Goal: Task Accomplishment & Management: Complete application form

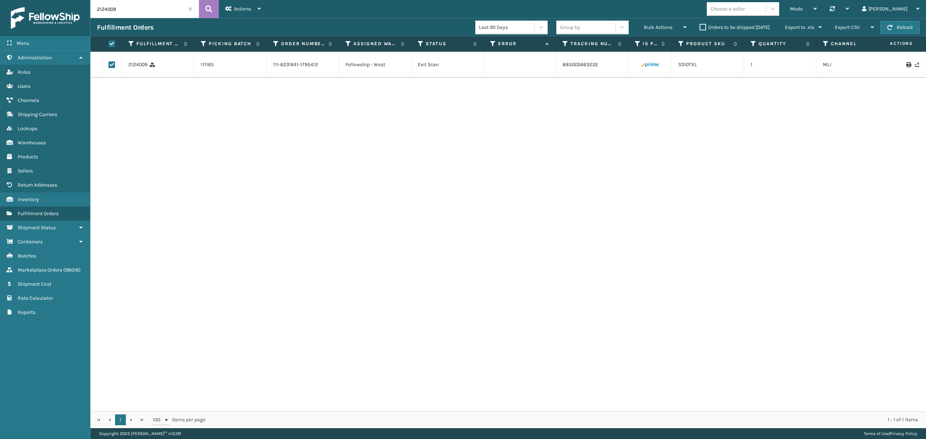
scroll to position [35, 0]
click at [42, 84] on link "Users" at bounding box center [45, 86] width 90 height 14
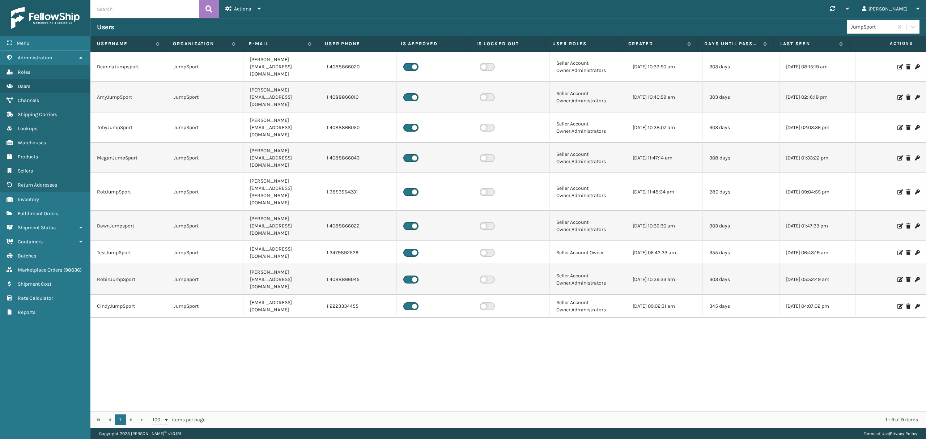
click at [148, 10] on input "text" at bounding box center [144, 9] width 109 height 18
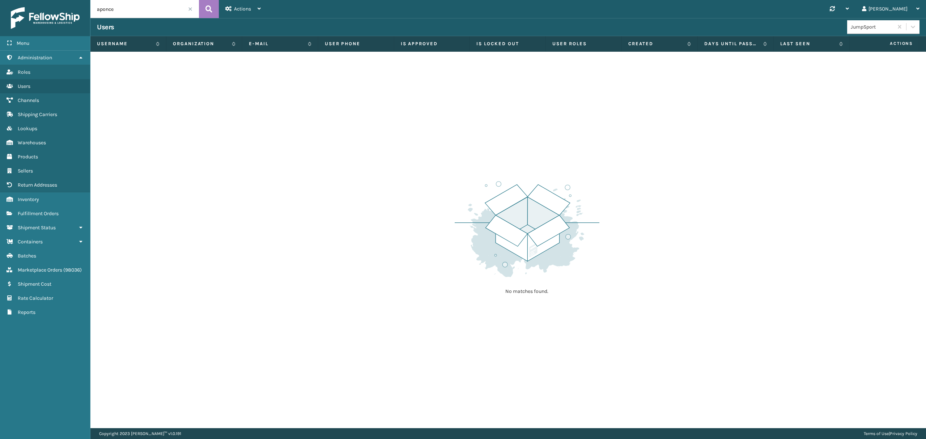
drag, startPoint x: 157, startPoint y: 12, endPoint x: 74, endPoint y: 14, distance: 82.9
click at [74, 0] on div "Menu Administration Roles Users Channels Shipping Carriers Lookups Warehouses P…" at bounding box center [463, 0] width 926 height 0
type input "[PERSON_NAME]"
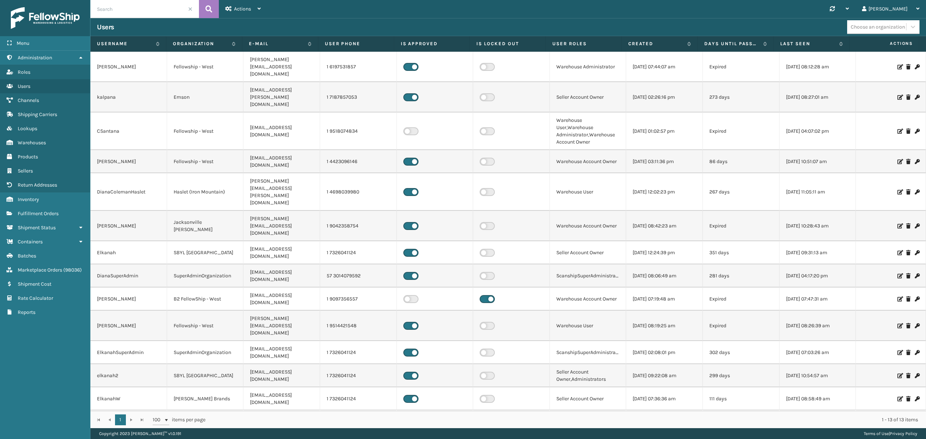
click at [118, 12] on input "text" at bounding box center [144, 9] width 109 height 18
type input "a"
click at [214, 12] on button at bounding box center [209, 9] width 20 height 18
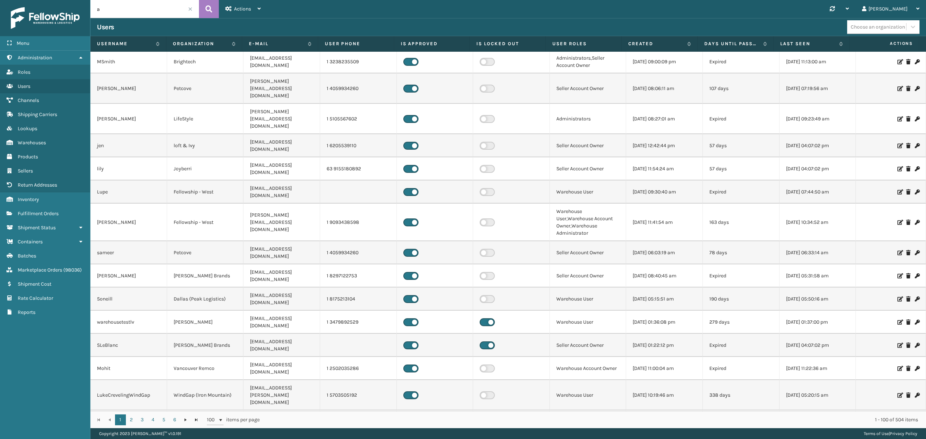
scroll to position [531, 0]
click at [114, 10] on input "a" at bounding box center [144, 9] width 109 height 18
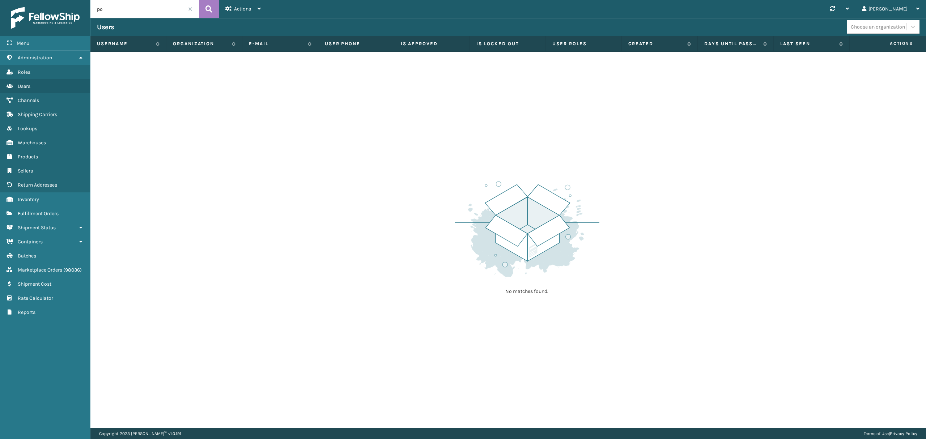
type input "p"
click at [213, 6] on button at bounding box center [209, 9] width 20 height 18
click at [174, 13] on input "text" at bounding box center [144, 9] width 109 height 18
type input "[PERSON_NAME]"
click at [210, 9] on icon at bounding box center [209, 9] width 7 height 11
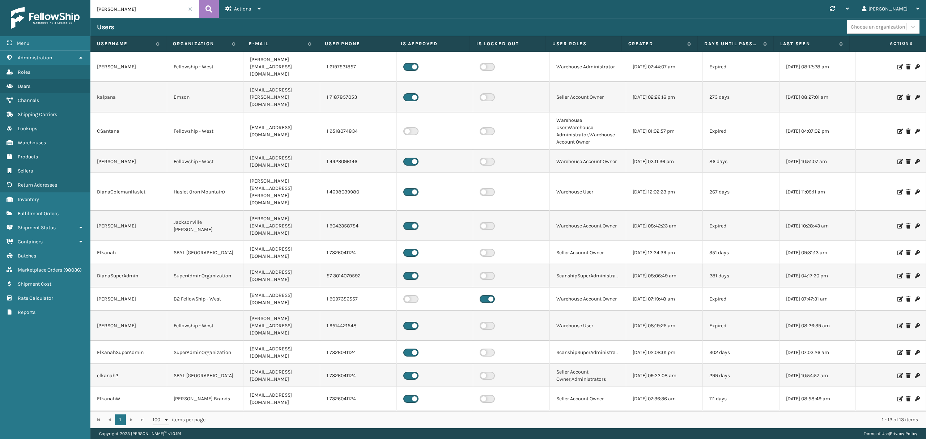
click at [898, 159] on icon at bounding box center [900, 161] width 4 height 5
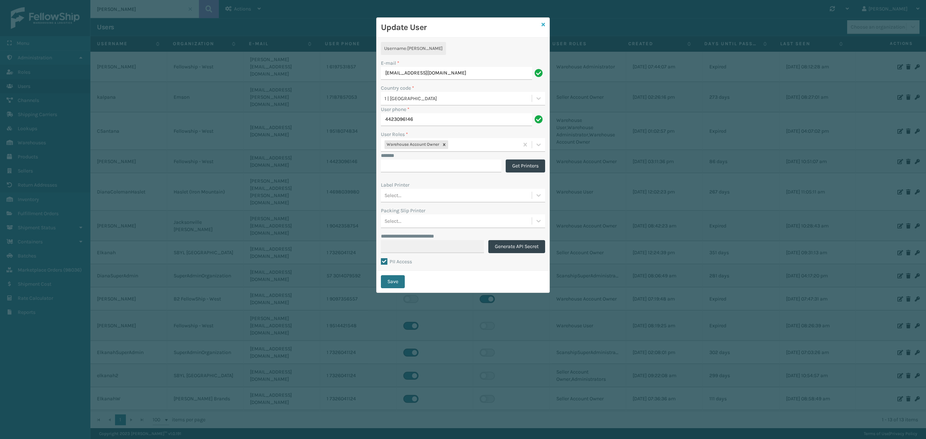
click at [545, 22] on icon at bounding box center [544, 24] width 4 height 5
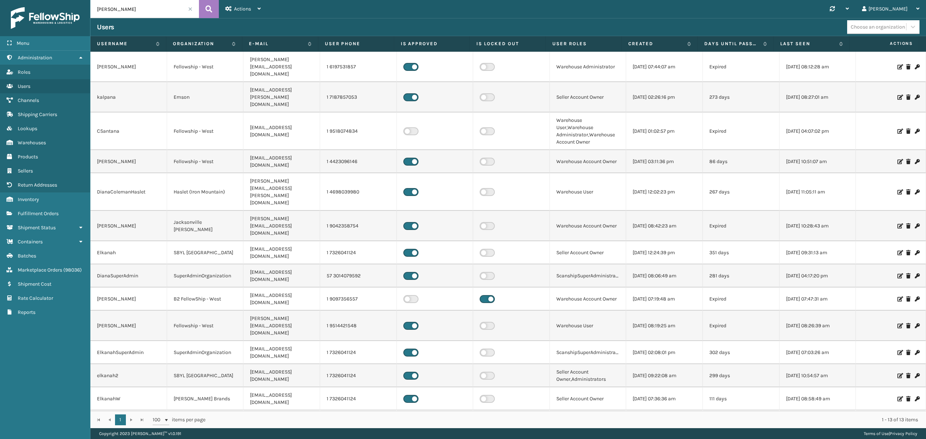
click at [190, 9] on span at bounding box center [190, 9] width 4 height 4
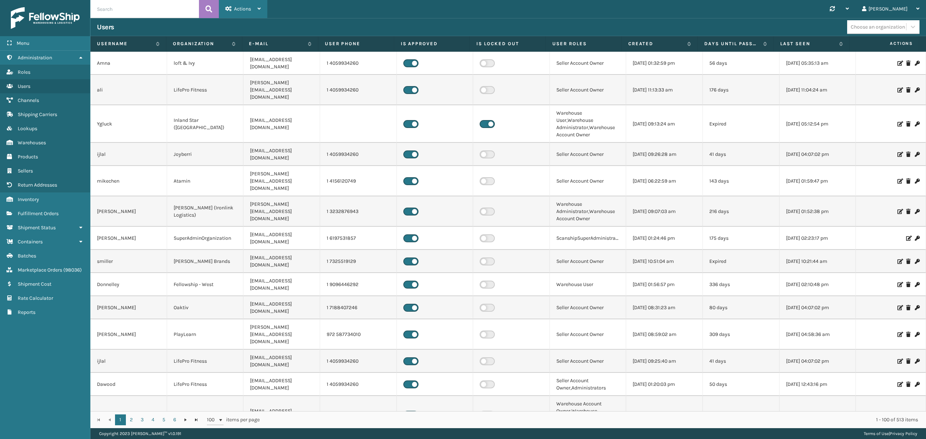
click at [238, 9] on span "Actions" at bounding box center [242, 9] width 17 height 6
click at [245, 28] on button "New User" at bounding box center [267, 27] width 97 height 19
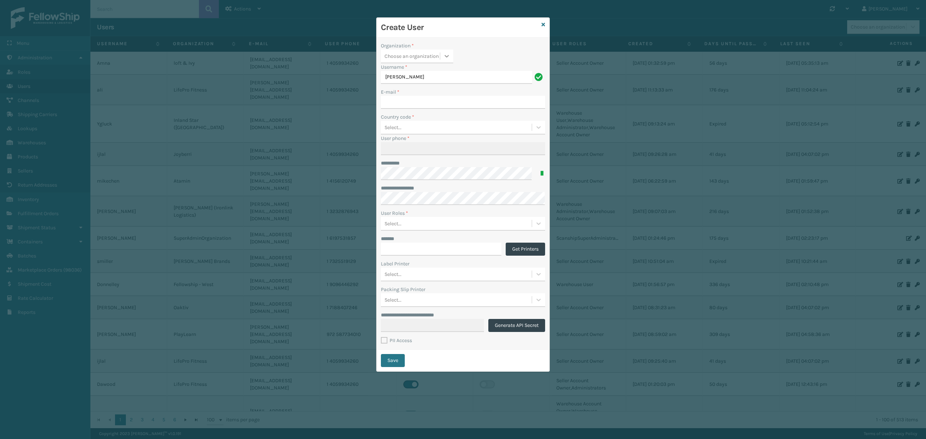
click at [444, 53] on icon at bounding box center [446, 55] width 7 height 7
click at [401, 154] on div "Fellowship - West" at bounding box center [417, 157] width 72 height 13
click at [405, 75] on input "[PERSON_NAME]" at bounding box center [456, 77] width 151 height 13
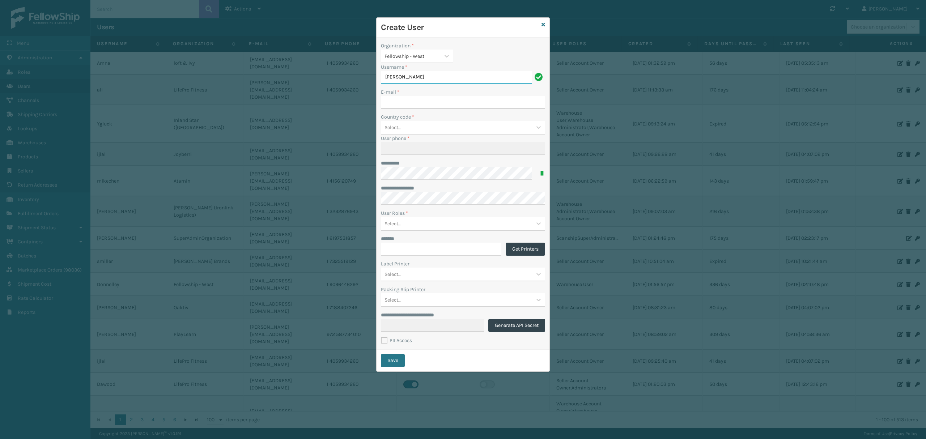
type input "k"
type input "Kayla"
click at [410, 102] on input "E-mail *" at bounding box center [463, 102] width 164 height 13
paste input "[EMAIL_ADDRESS][DOMAIN_NAME]"
type input "[EMAIL_ADDRESS][DOMAIN_NAME]"
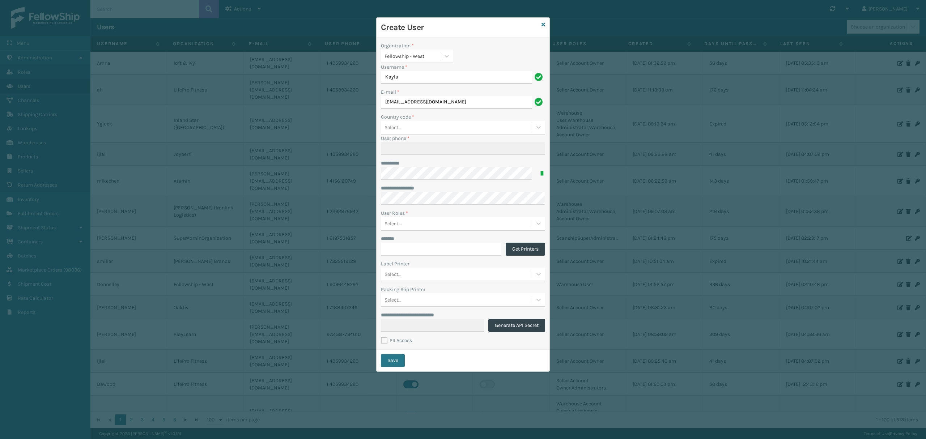
click at [401, 128] on div "Select..." at bounding box center [393, 128] width 17 height 8
type input "united"
click at [408, 185] on div "[GEOGRAPHIC_DATA] | 1" at bounding box center [463, 185] width 164 height 13
click at [413, 152] on input "User phone *" at bounding box center [463, 148] width 164 height 13
click at [404, 149] on input "User phone *" at bounding box center [463, 148] width 164 height 13
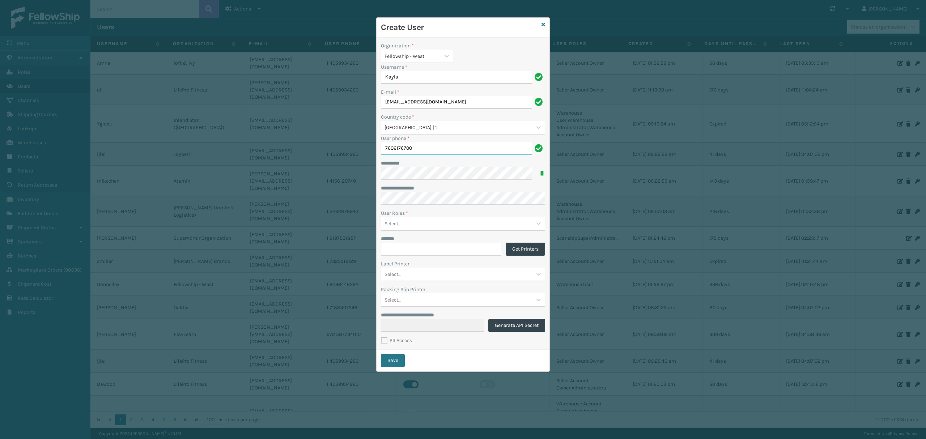
type input "7606176700"
click at [407, 227] on div "Select..." at bounding box center [456, 224] width 151 height 12
click at [413, 252] on div "Warehouse Administrator" at bounding box center [463, 255] width 164 height 13
click at [388, 341] on label "PII Access" at bounding box center [396, 341] width 31 height 6
click at [381, 341] on input "PII Access" at bounding box center [381, 339] width 0 height 5
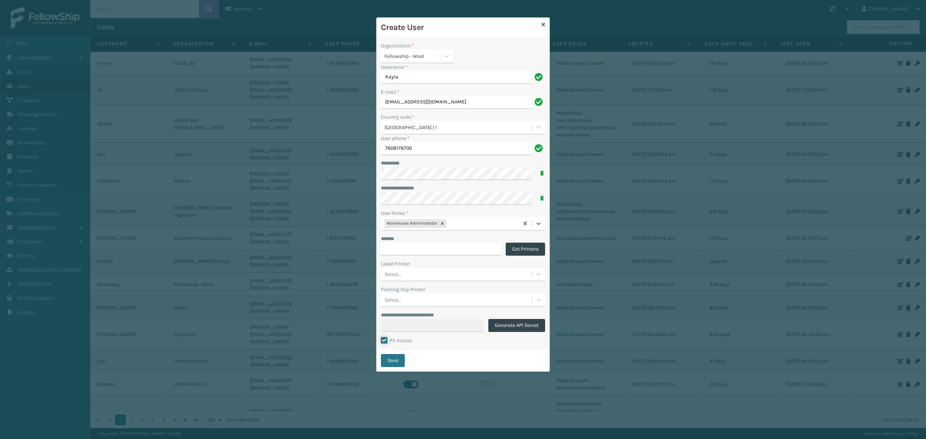
checkbox input "true"
click at [393, 362] on button "Save" at bounding box center [393, 360] width 24 height 13
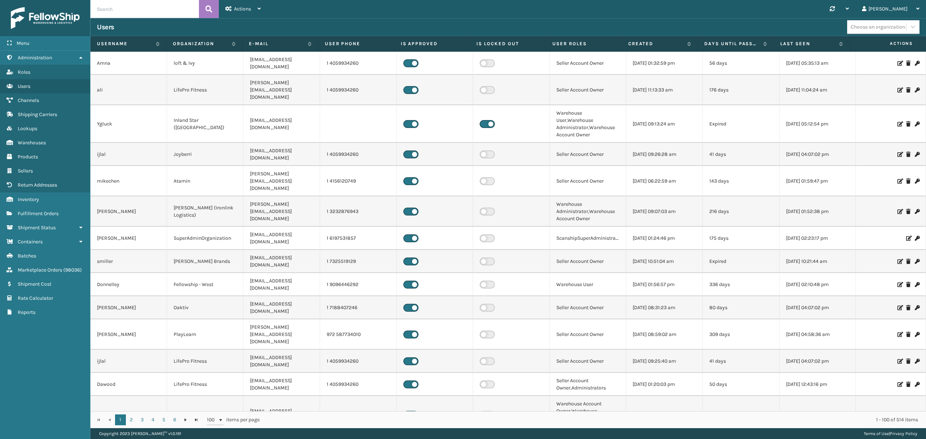
click at [119, 7] on input "text" at bounding box center [144, 9] width 109 height 18
type input "kayla"
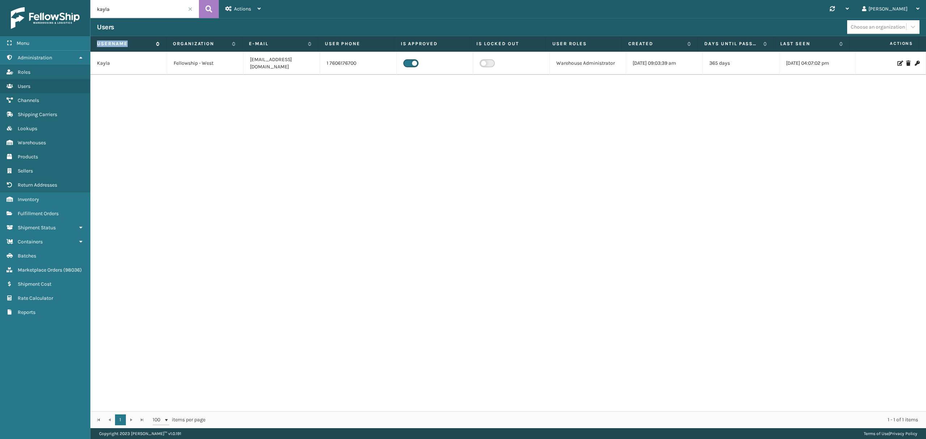
copy label "Username"
drag, startPoint x: 93, startPoint y: 44, endPoint x: 35, endPoint y: 92, distance: 75.3
click at [128, 44] on th "Username" at bounding box center [128, 44] width 76 height 16
copy td "Kayla"
drag, startPoint x: 93, startPoint y: 61, endPoint x: 15, endPoint y: 104, distance: 89.4
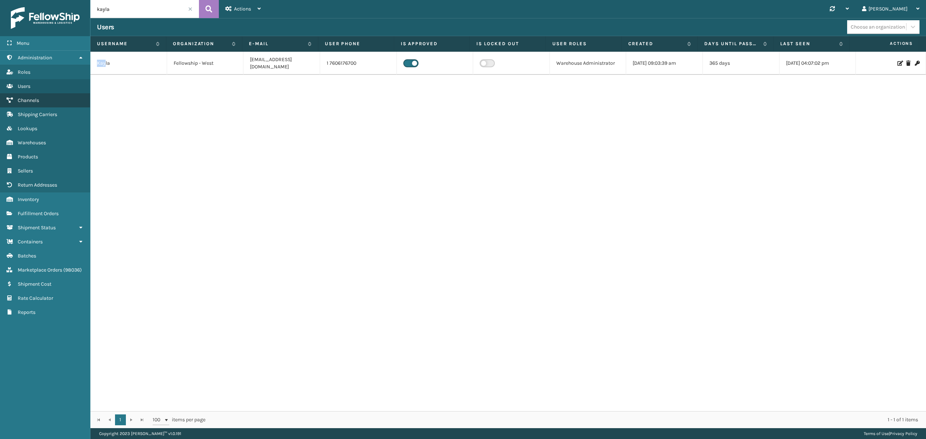
click at [96, 69] on div "Kayla Fellowship - West [EMAIL_ADDRESS][DOMAIN_NAME] 1 7606176700 Warehouse Adm…" at bounding box center [508, 232] width 836 height 360
copy label "Organization"
drag, startPoint x: 170, startPoint y: 46, endPoint x: 215, endPoint y: 43, distance: 45.0
click at [215, 43] on th "Organization" at bounding box center [204, 44] width 76 height 16
copy td "Fellowship - West"
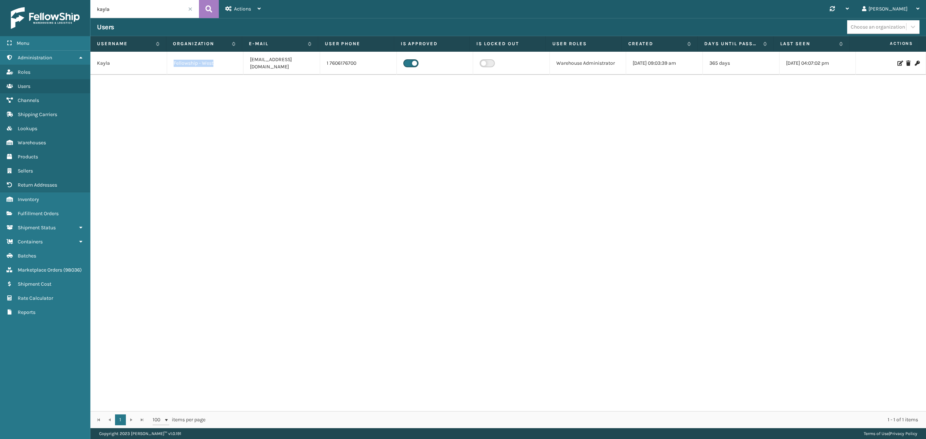
drag, startPoint x: 173, startPoint y: 62, endPoint x: 219, endPoint y: 58, distance: 46.9
click at [219, 58] on td "Fellowship - West" at bounding box center [205, 63] width 77 height 23
click at [194, 8] on input "kayla" at bounding box center [144, 9] width 109 height 18
click at [188, 10] on span at bounding box center [190, 9] width 4 height 4
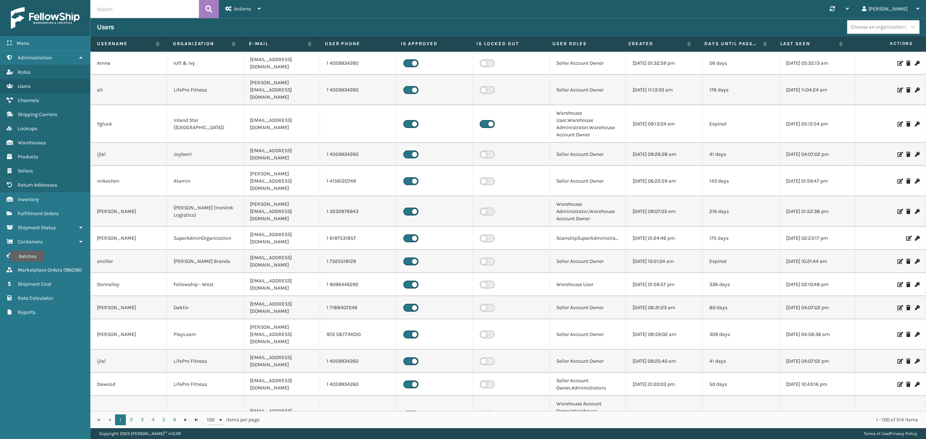
click at [121, 13] on input "text" at bounding box center [144, 9] width 109 height 18
click at [43, 216] on span "Fulfillment Orders" at bounding box center [38, 214] width 41 height 6
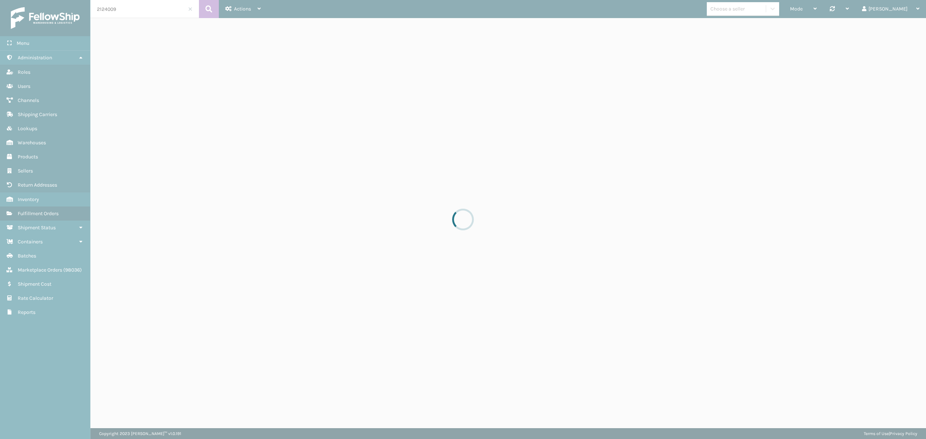
click at [166, 5] on div at bounding box center [463, 219] width 926 height 439
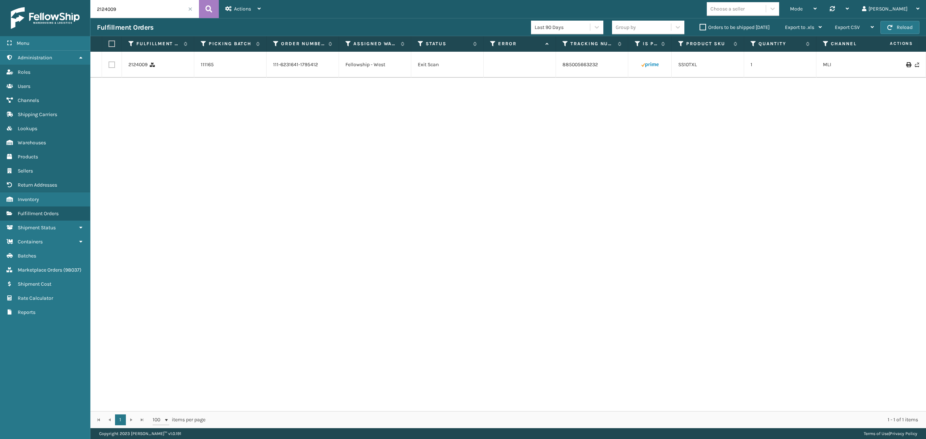
click at [131, 12] on input "2124009" at bounding box center [144, 9] width 109 height 18
type input "2125999"
drag, startPoint x: 721, startPoint y: 67, endPoint x: 723, endPoint y: 63, distance: 4.9
click at [722, 60] on td "LP-ALVRDPMN-BLK" at bounding box center [708, 65] width 72 height 26
copy link "LP-ALVRDPMN-BLK"
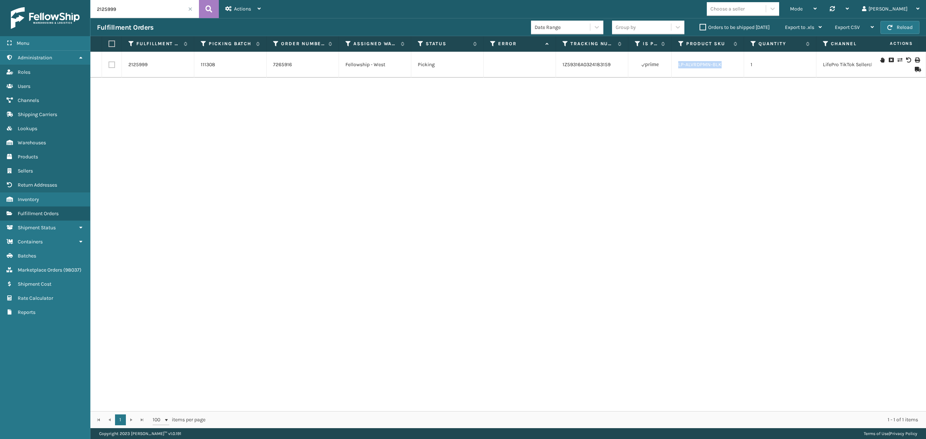
drag, startPoint x: 723, startPoint y: 65, endPoint x: 678, endPoint y: 69, distance: 45.4
click at [678, 69] on td "LP-ALVRDPMN-BLK" at bounding box center [708, 65] width 72 height 26
click at [898, 61] on icon at bounding box center [900, 60] width 4 height 5
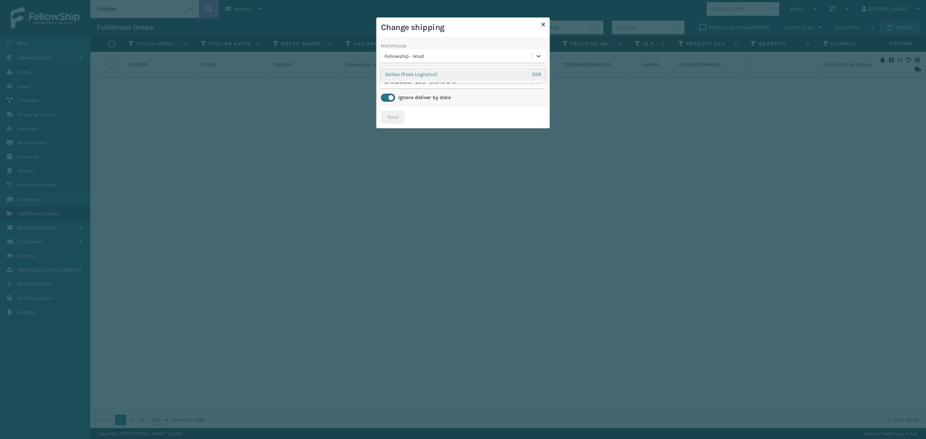
click at [433, 53] on div "Fellowship - West" at bounding box center [459, 56] width 148 height 8
click at [435, 70] on div "Dallas (Peak Logistics) 559" at bounding box center [463, 74] width 164 height 13
click at [542, 24] on icon at bounding box center [544, 24] width 4 height 5
